Goal: Information Seeking & Learning: Understand process/instructions

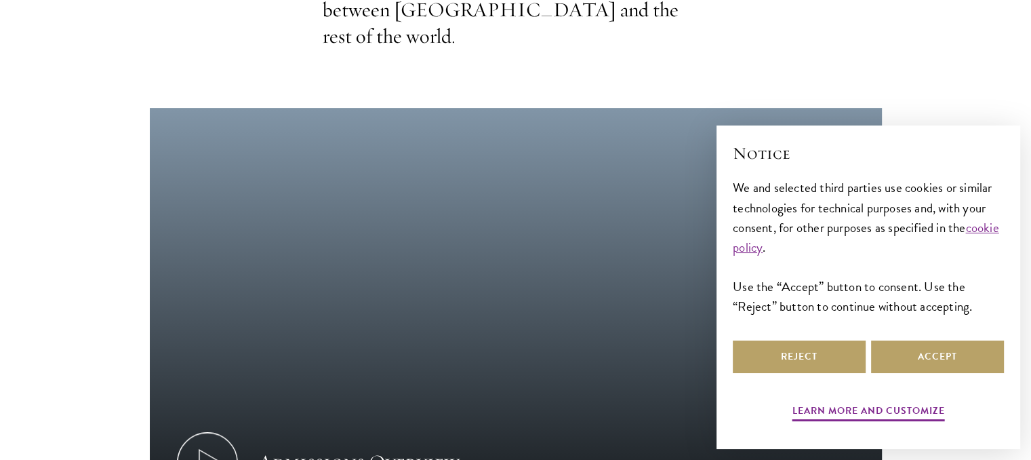
scroll to position [678, 0]
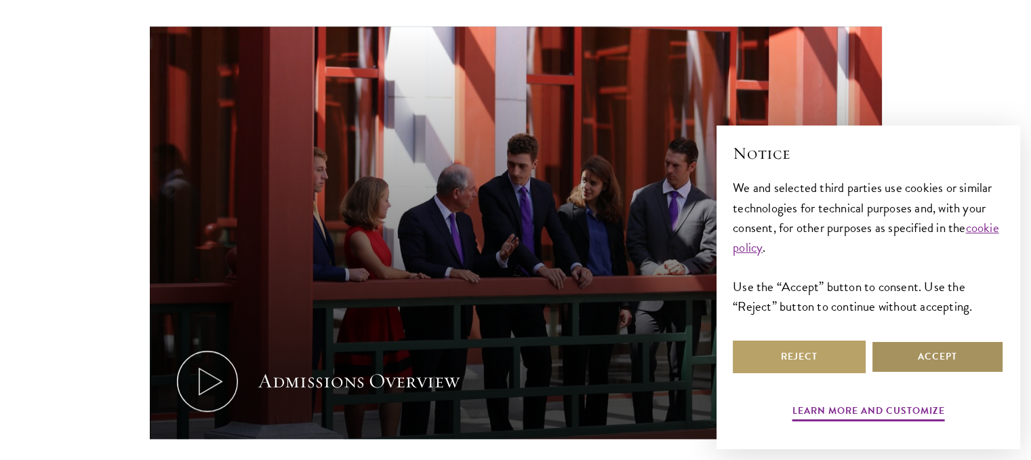
click at [895, 348] on button "Accept" at bounding box center [937, 356] width 133 height 33
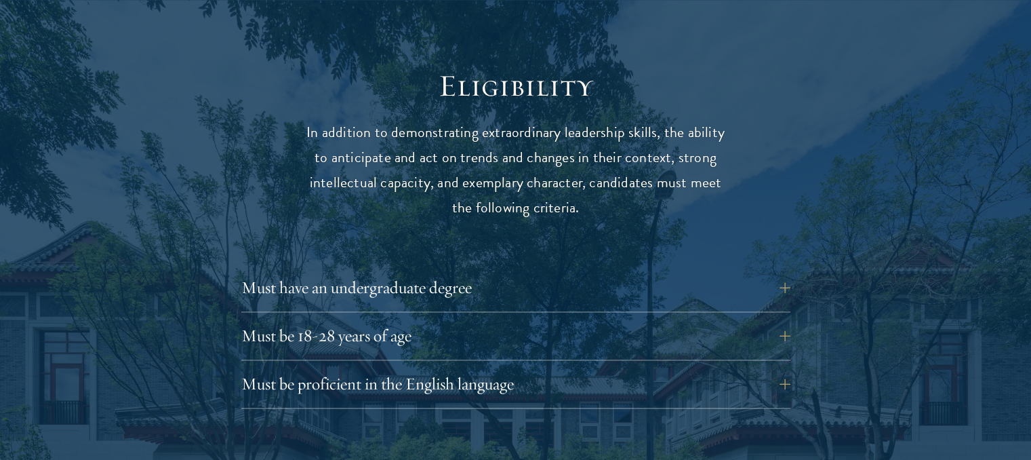
scroll to position [1831, 0]
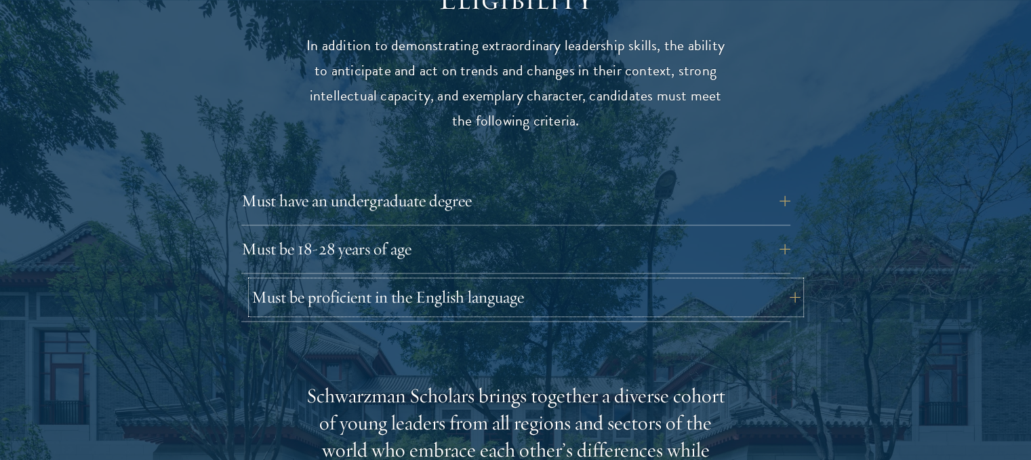
click at [793, 281] on button "Must be proficient in the English language" at bounding box center [526, 297] width 549 height 33
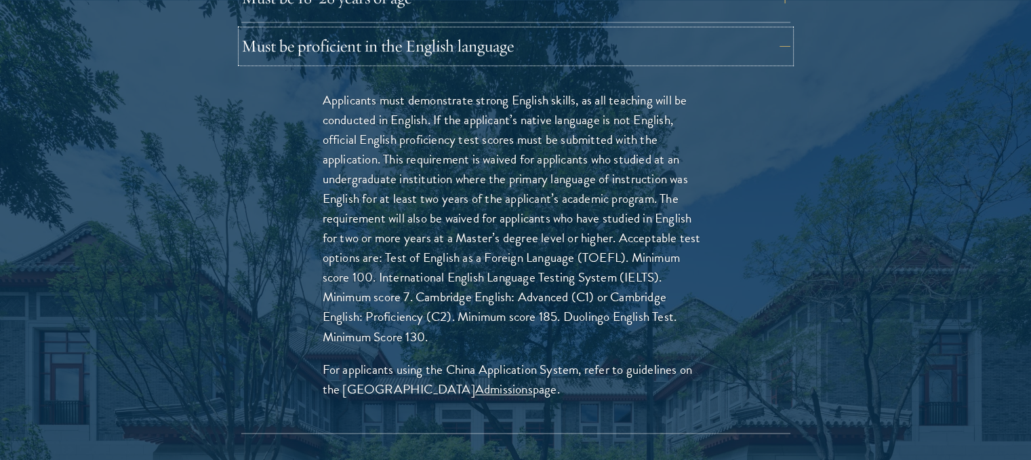
scroll to position [2102, 0]
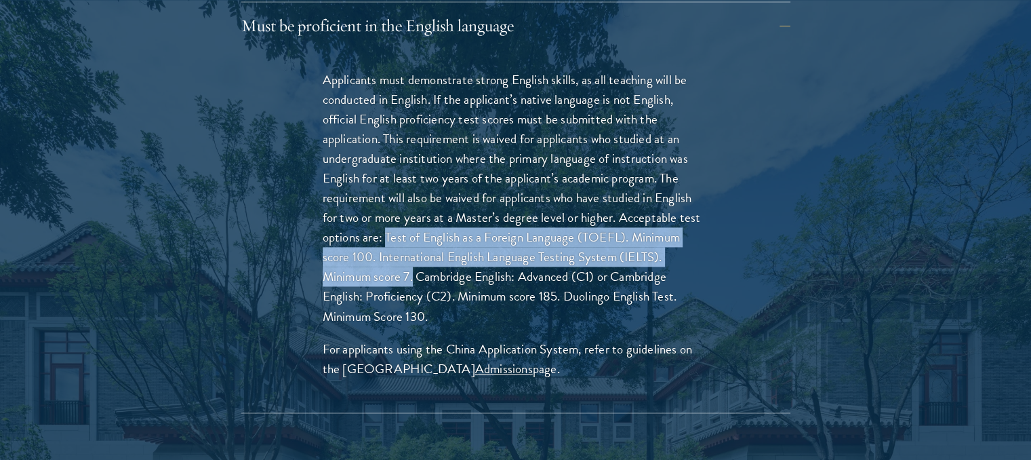
drag, startPoint x: 387, startPoint y: 208, endPoint x: 415, endPoint y: 248, distance: 49.7
click at [415, 248] on p "Applicants must demonstrate strong English skills, as all teaching will be cond…" at bounding box center [516, 198] width 387 height 256
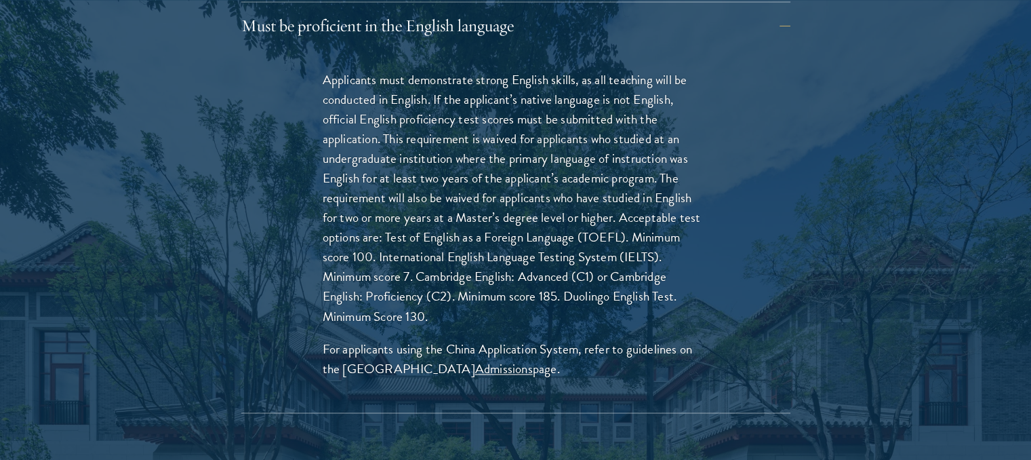
drag, startPoint x: 420, startPoint y: 259, endPoint x: 406, endPoint y: 256, distance: 13.8
click at [412, 258] on p "Applicants must demonstrate strong English skills, as all teaching will be cond…" at bounding box center [516, 198] width 387 height 256
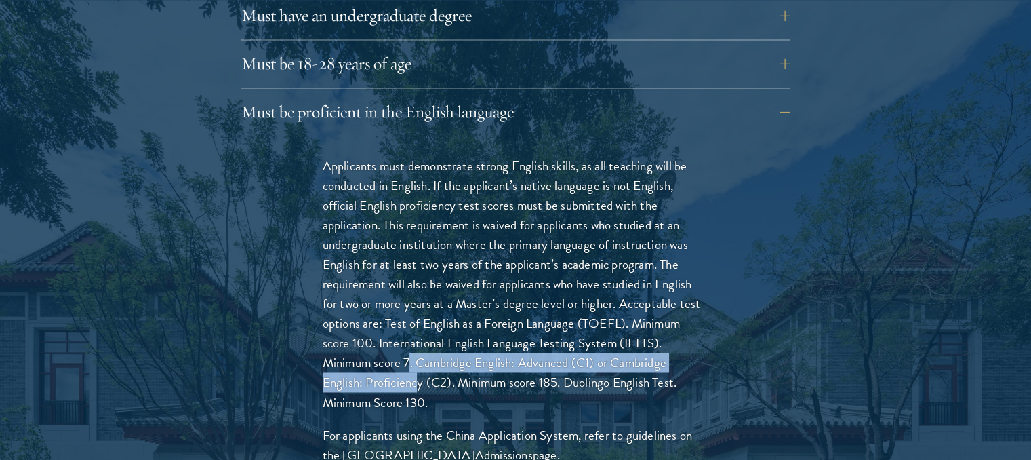
scroll to position [1899, 0]
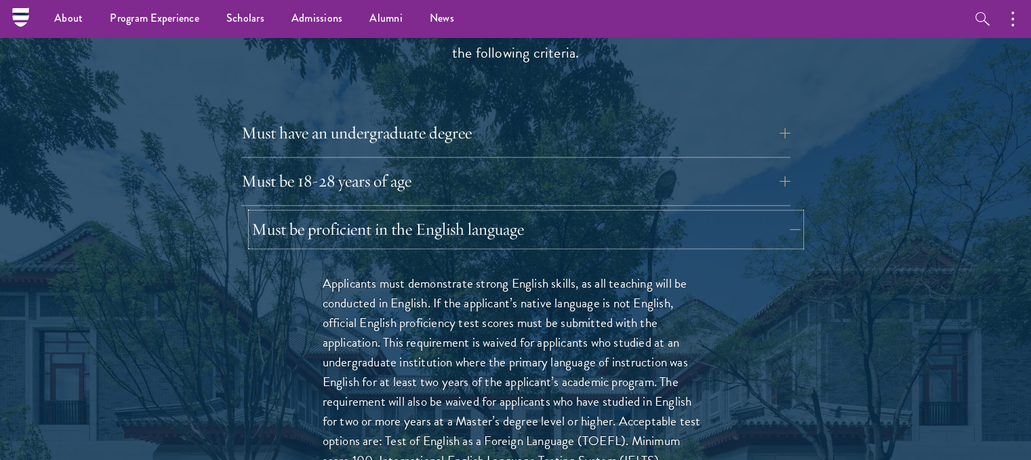
click at [789, 213] on button "Must be proficient in the English language" at bounding box center [526, 229] width 549 height 33
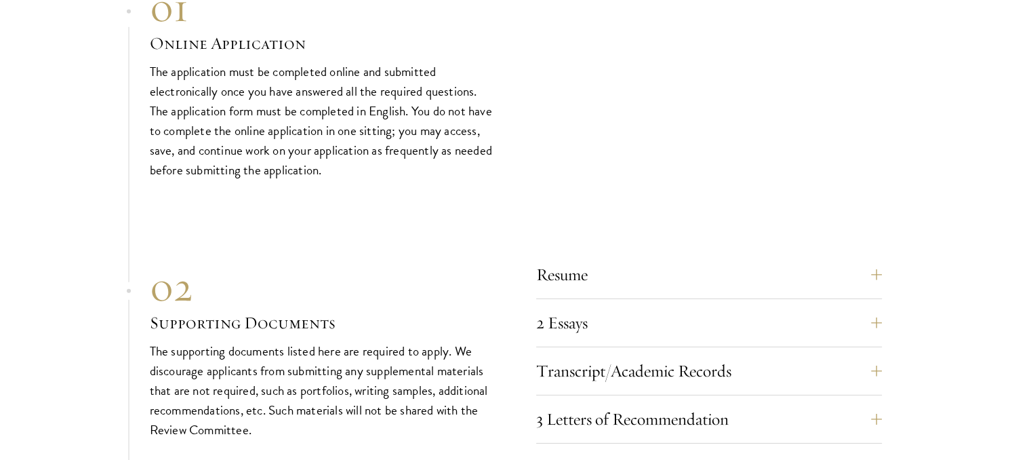
scroll to position [4069, 0]
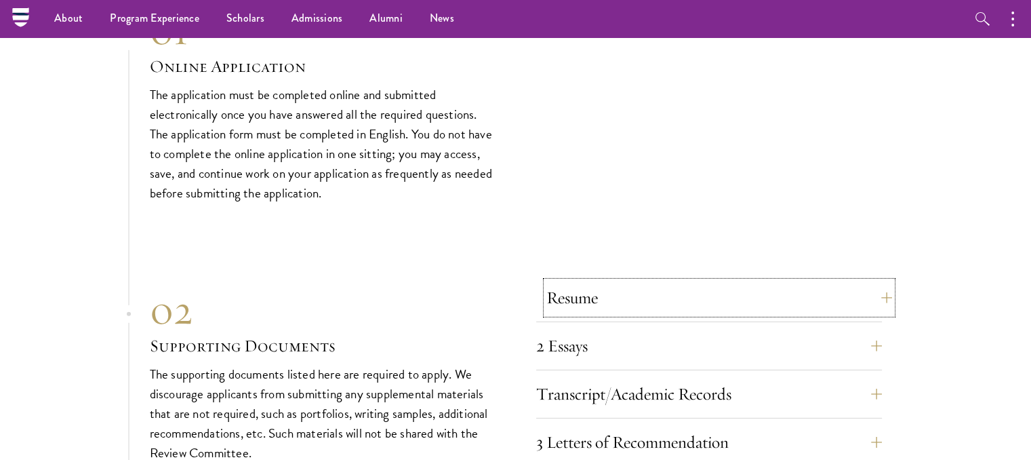
click at [884, 281] on button "Resume" at bounding box center [720, 297] width 346 height 33
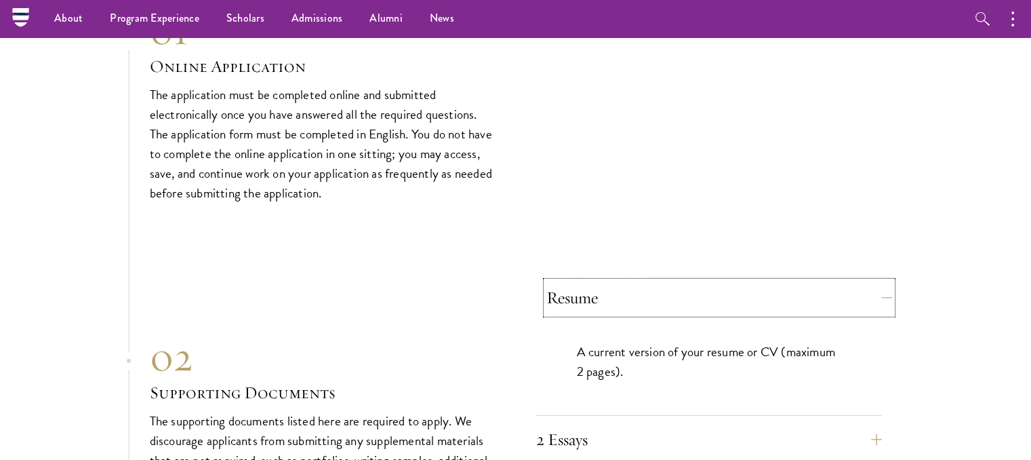
click at [884, 281] on button "Resume" at bounding box center [720, 297] width 346 height 33
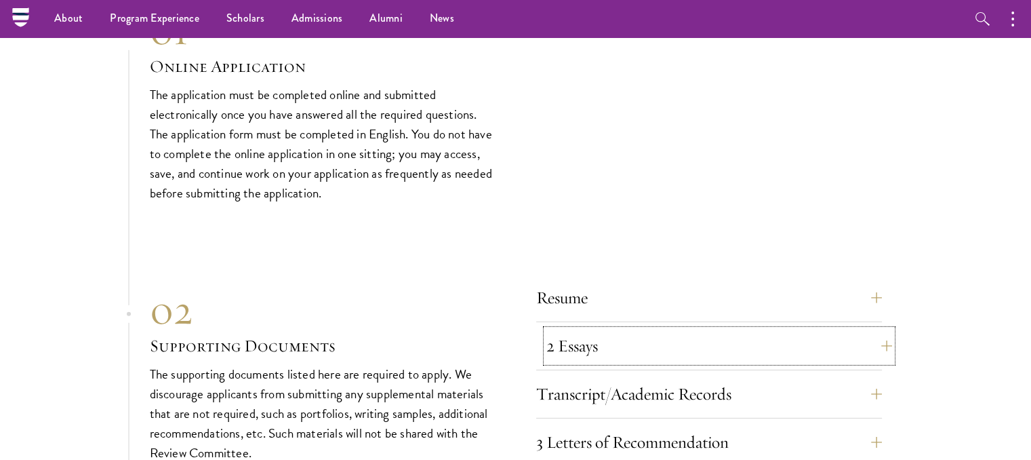
click at [880, 330] on button "2 Essays" at bounding box center [720, 346] width 346 height 33
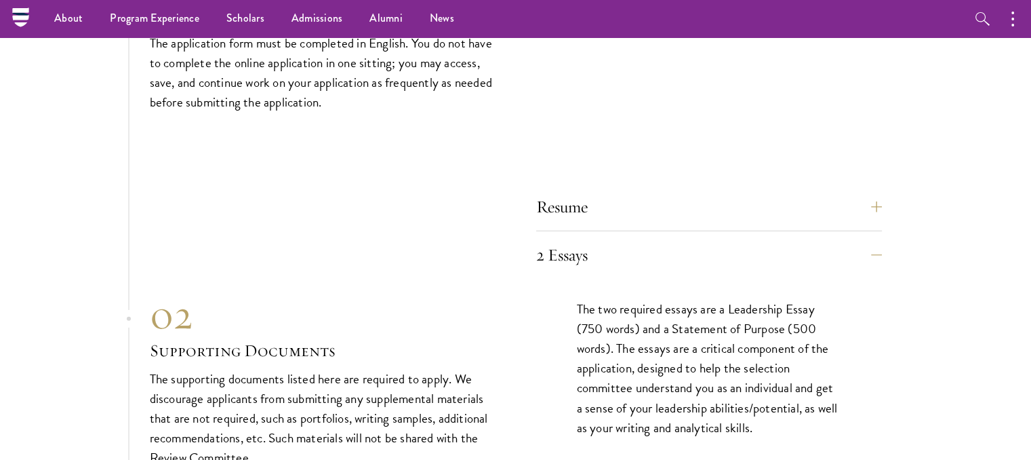
scroll to position [4137, 0]
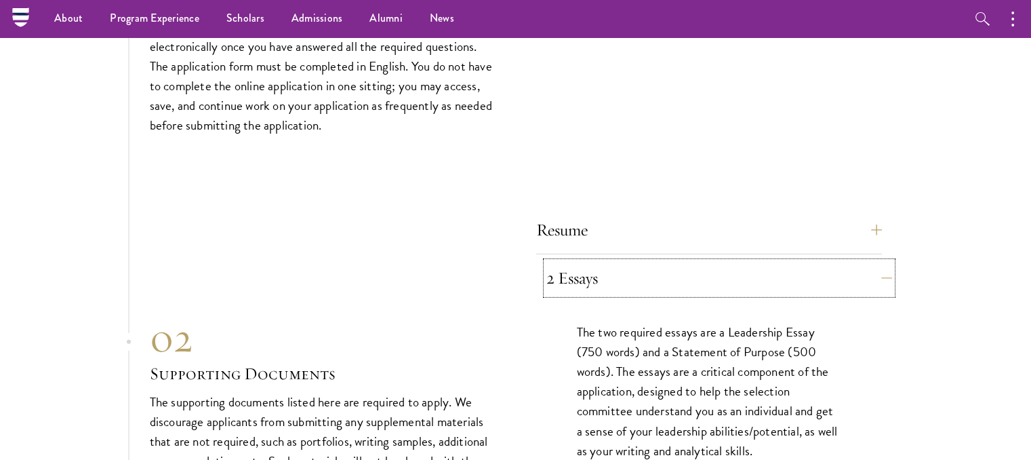
click at [882, 262] on button "2 Essays" at bounding box center [720, 278] width 346 height 33
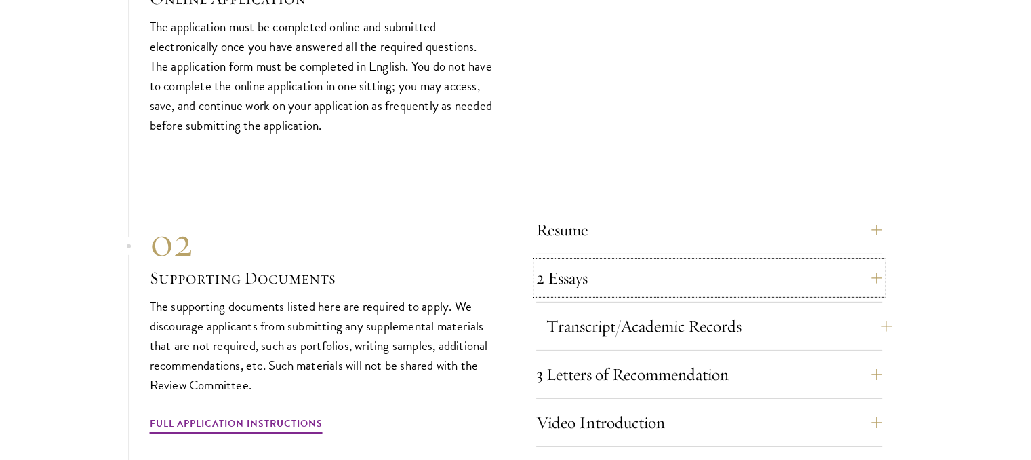
scroll to position [4205, 0]
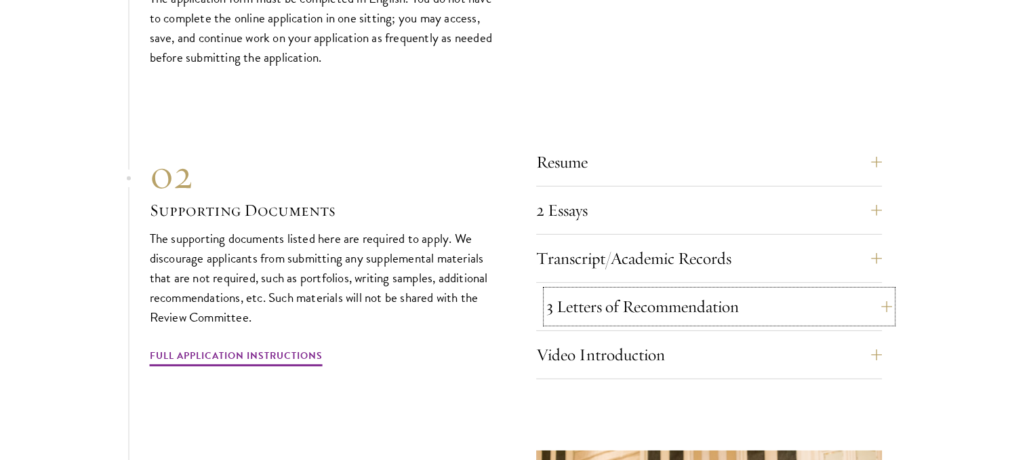
click at [882, 290] on button "3 Letters of Recommendation" at bounding box center [720, 306] width 346 height 33
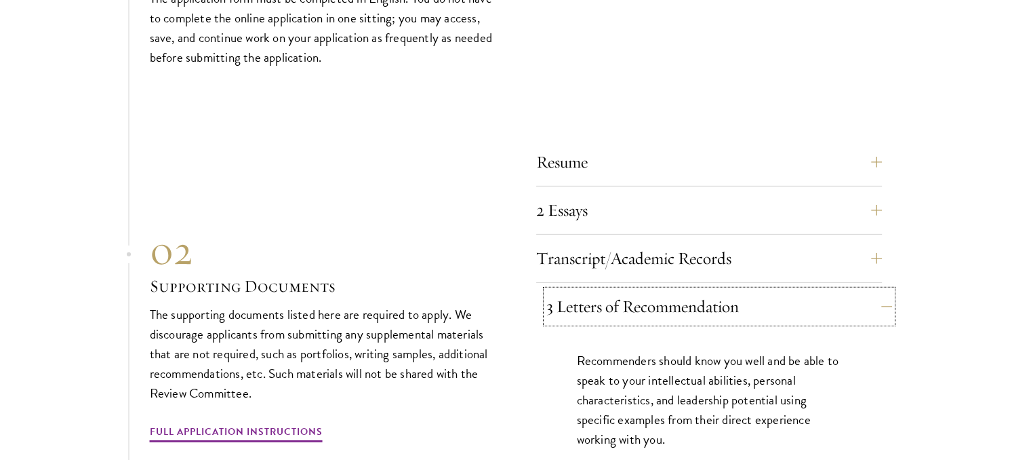
click at [882, 290] on button "3 Letters of Recommendation" at bounding box center [720, 306] width 346 height 33
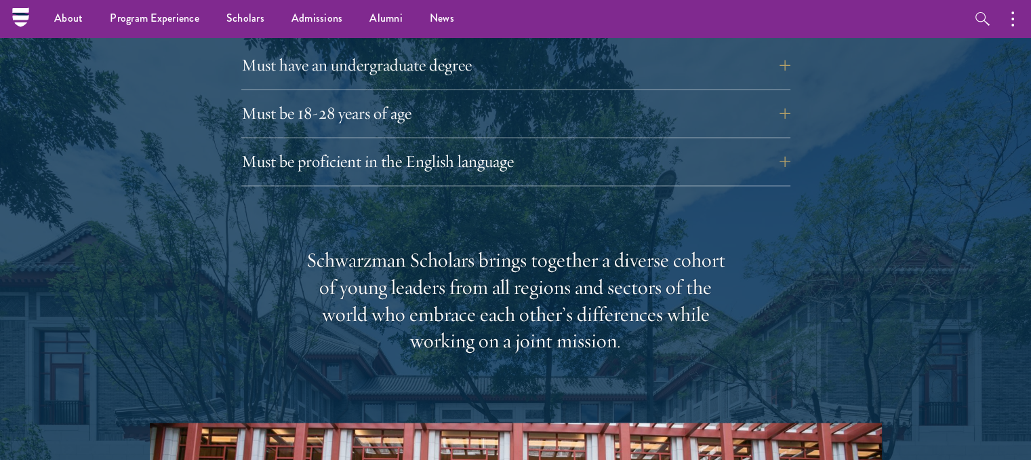
scroll to position [1831, 0]
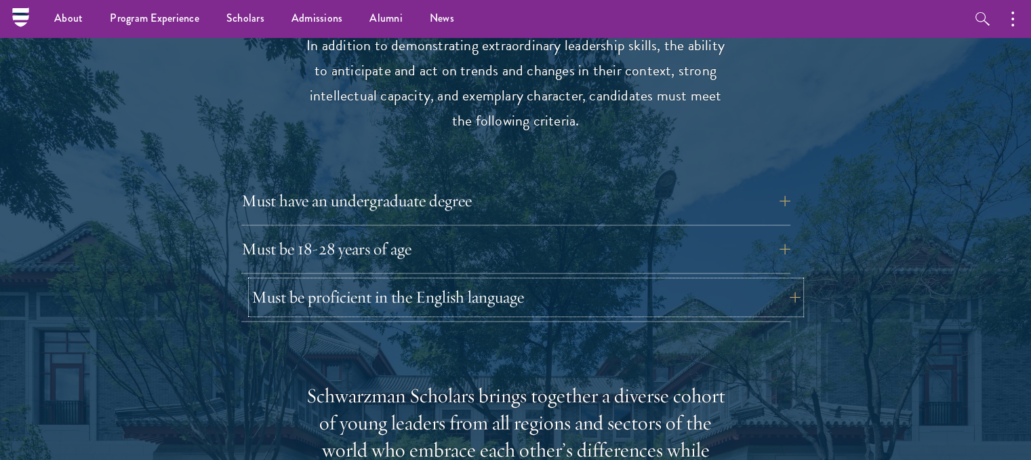
click at [789, 281] on button "Must be proficient in the English language" at bounding box center [526, 297] width 549 height 33
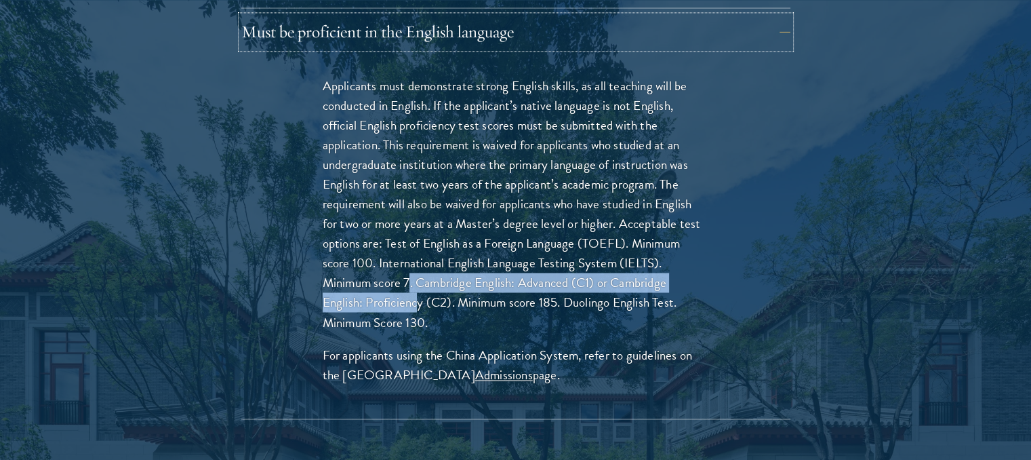
scroll to position [2170, 0]
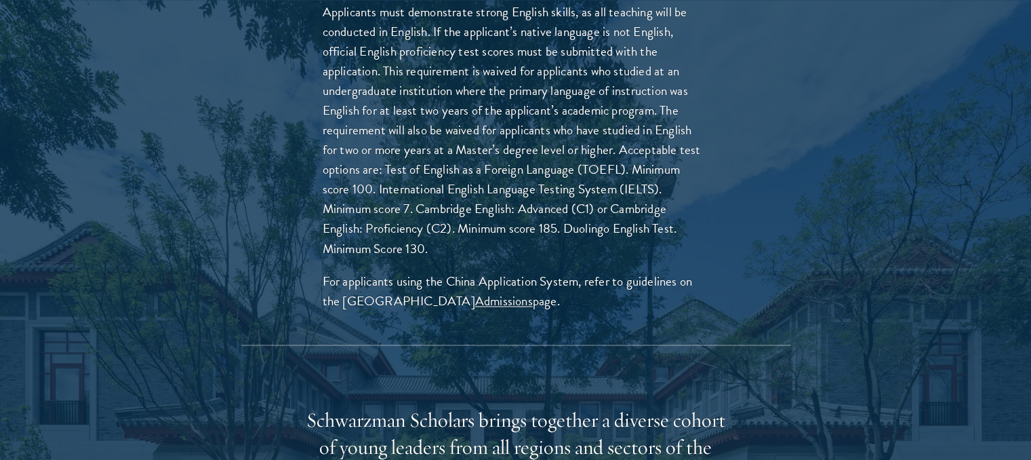
click at [614, 159] on p "Applicants must demonstrate strong English skills, as all teaching will be cond…" at bounding box center [516, 130] width 387 height 256
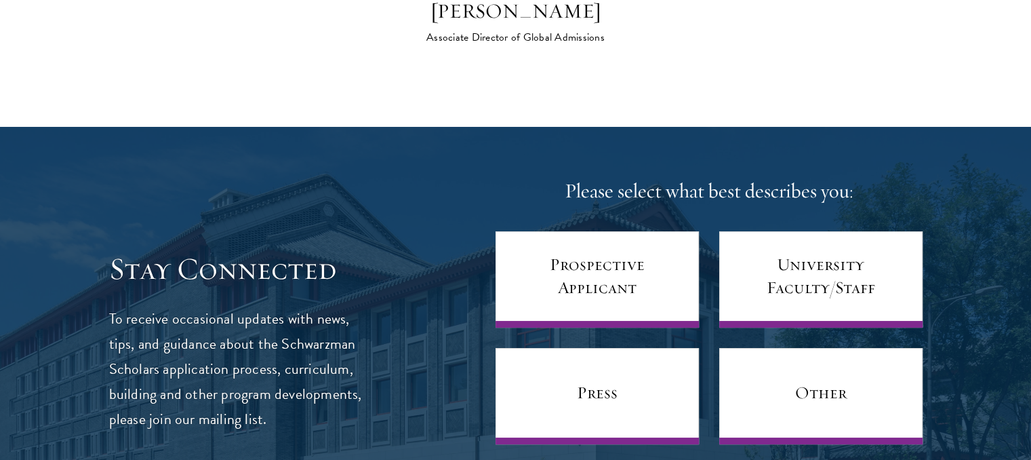
scroll to position [5222, 0]
